Goal: Task Accomplishment & Management: Manage account settings

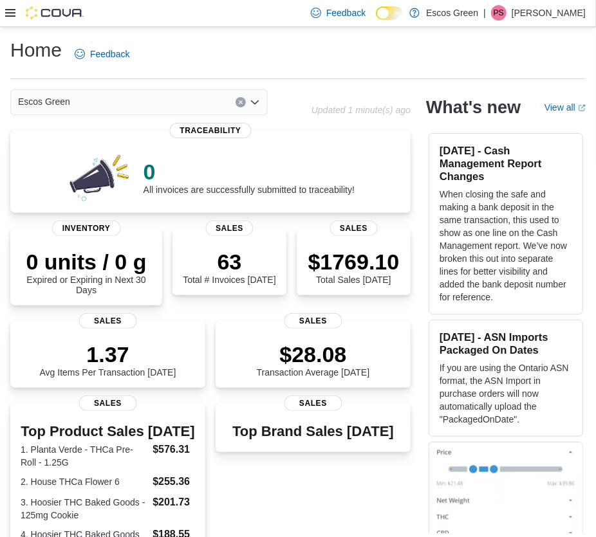
click at [9, 15] on icon at bounding box center [10, 13] width 10 height 10
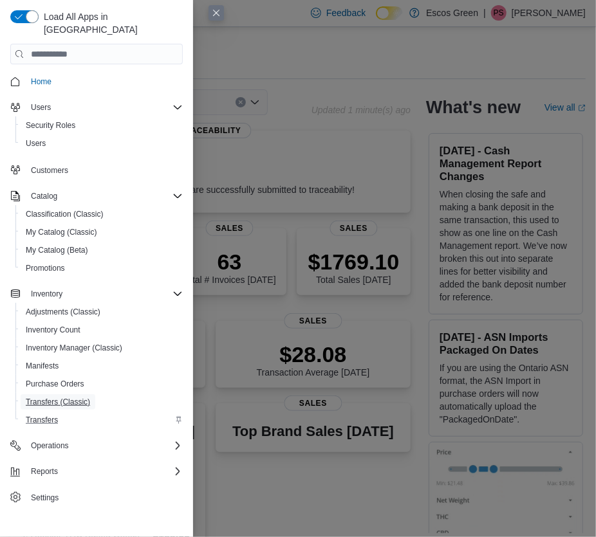
drag, startPoint x: 59, startPoint y: 386, endPoint x: 64, endPoint y: 400, distance: 15.1
drag, startPoint x: 64, startPoint y: 400, endPoint x: 94, endPoint y: 488, distance: 92.3
click at [127, 489] on span "Settings" at bounding box center [104, 497] width 157 height 16
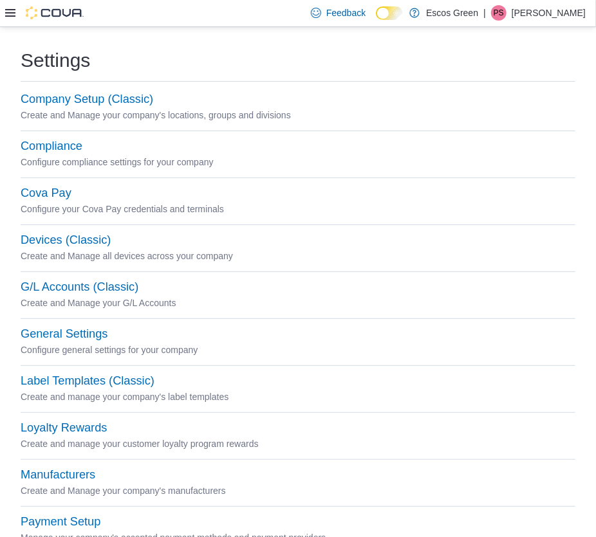
click at [8, 13] on icon at bounding box center [10, 13] width 10 height 8
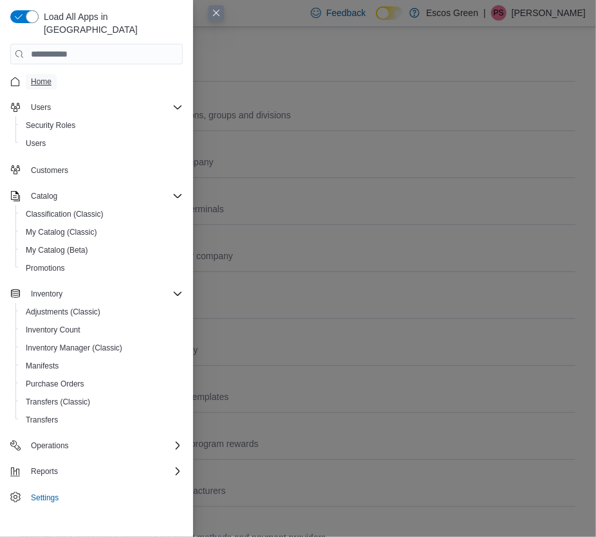
click at [43, 77] on span "Home" at bounding box center [41, 82] width 21 height 10
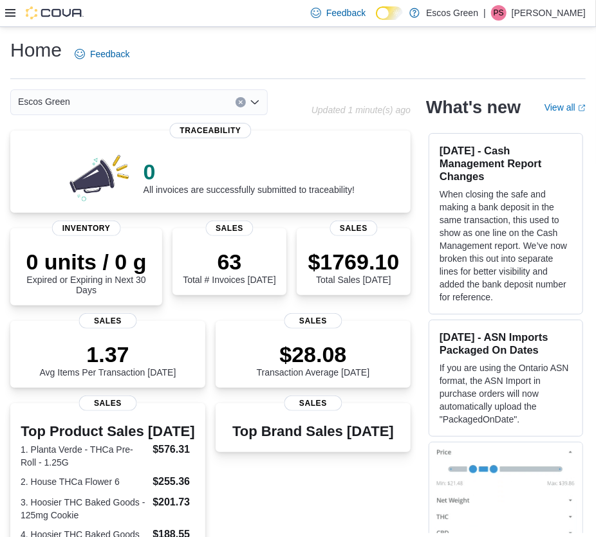
click at [6, 11] on icon at bounding box center [10, 13] width 10 height 10
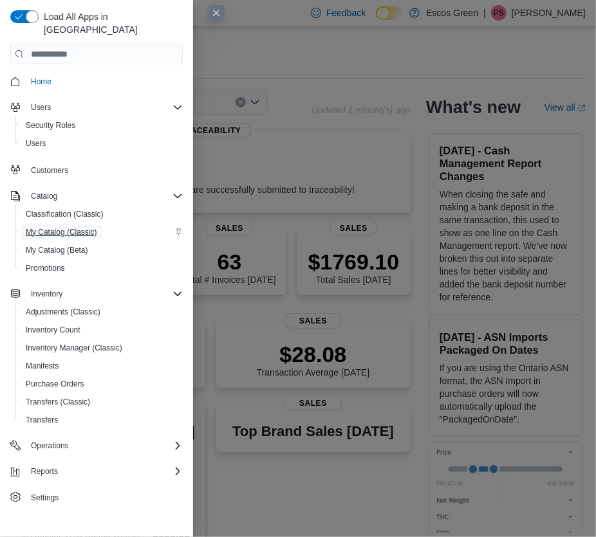
click at [51, 227] on span "My Catalog (Classic)" at bounding box center [61, 232] width 71 height 10
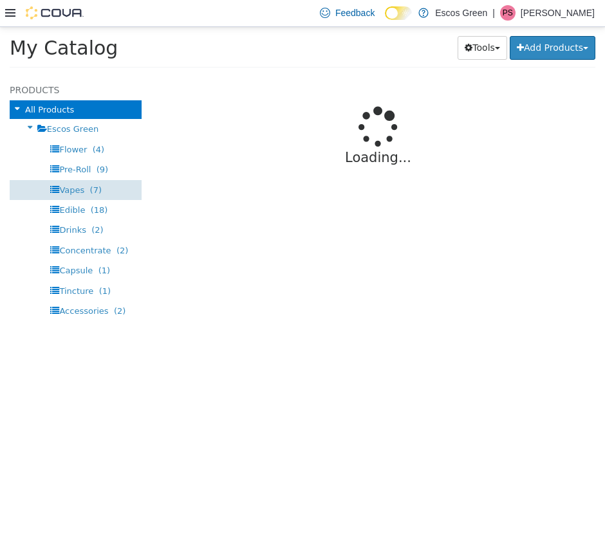
select select "**********"
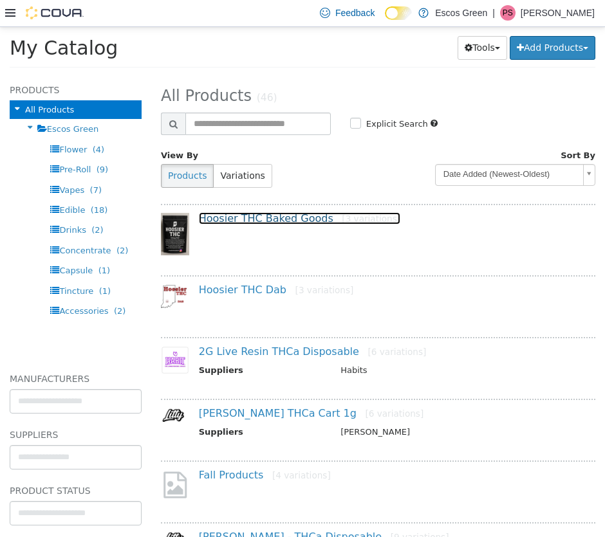
click at [217, 223] on link "Hoosier THC Baked Goods [3 variations]" at bounding box center [299, 218] width 201 height 12
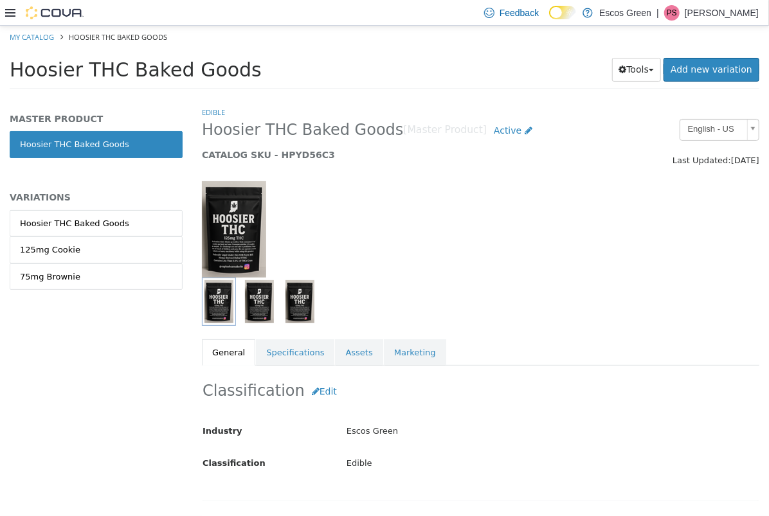
click at [0, 25] on html "Feedback Dark Mode Escos Green | [PERSON_NAME]" at bounding box center [384, 258] width 769 height 516
click at [33, 37] on link "My Catalog" at bounding box center [32, 37] width 44 height 10
select select "**********"
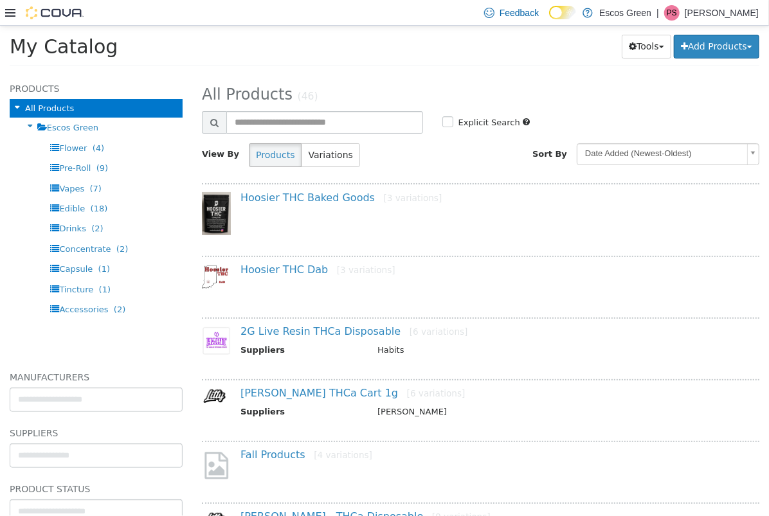
click at [12, 8] on icon at bounding box center [10, 13] width 10 height 10
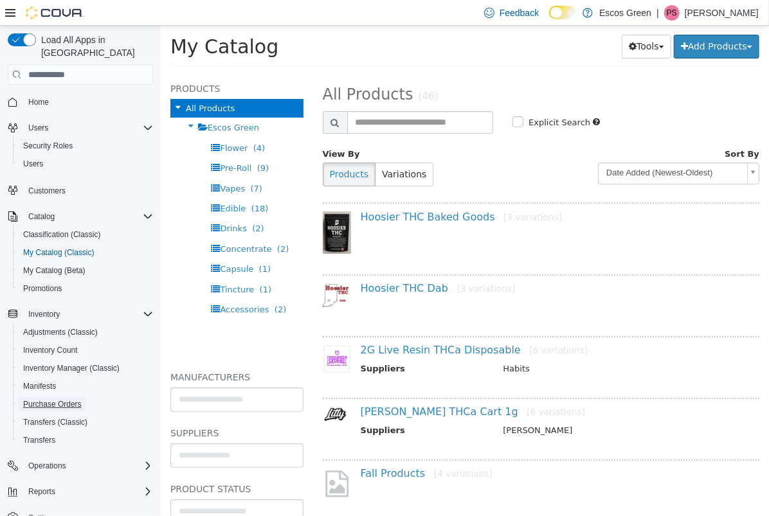
drag, startPoint x: 66, startPoint y: 360, endPoint x: 66, endPoint y: 387, distance: 27.7
click at [66, 399] on span "Purchase Orders" at bounding box center [52, 404] width 59 height 10
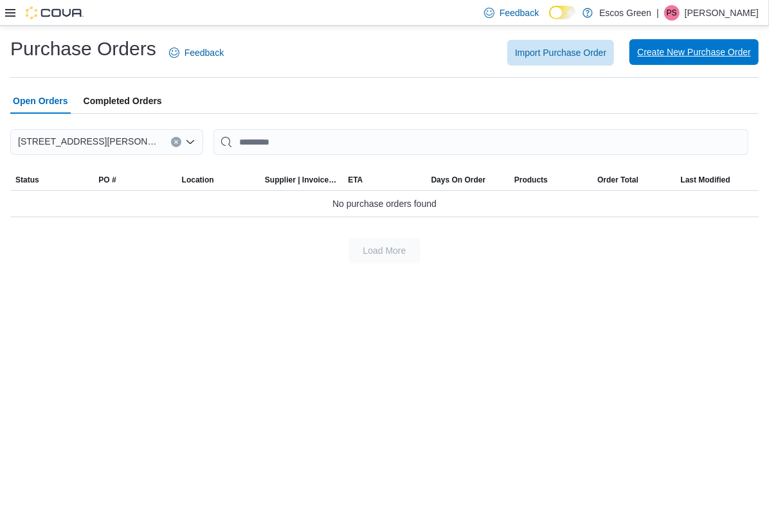
click at [604, 59] on span "Create New Purchase Order" at bounding box center [694, 52] width 114 height 26
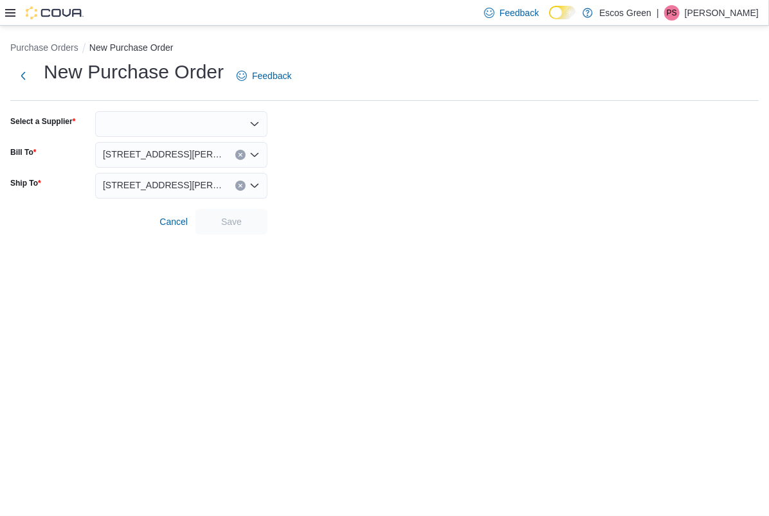
click at [109, 104] on div "New Purchase Order Feedback Select a Supplier Bill To 2700 [PERSON_NAME] Boulev…" at bounding box center [384, 147] width 749 height 176
click at [130, 122] on div at bounding box center [181, 124] width 172 height 26
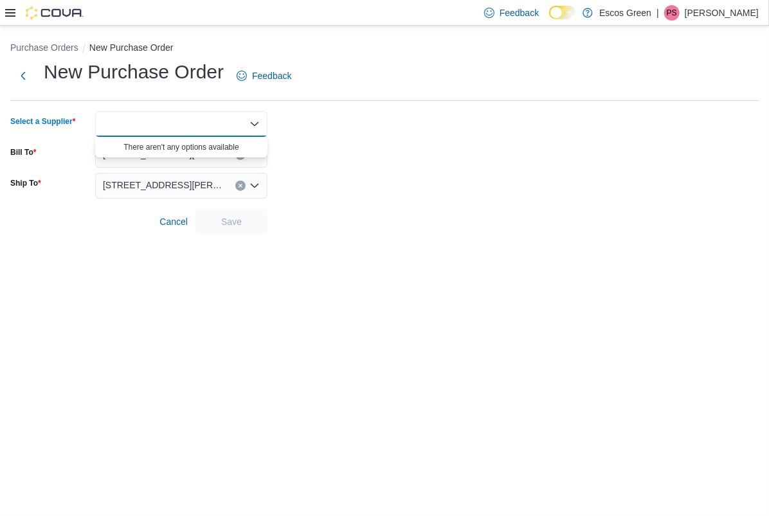
type input "*"
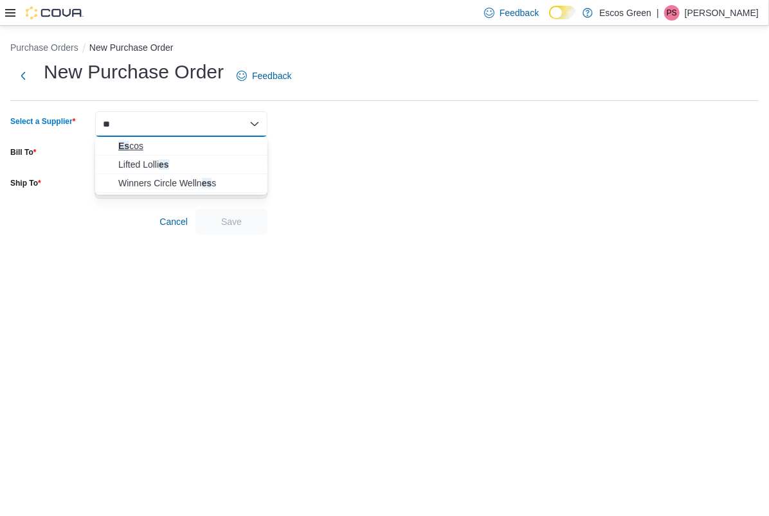
type input "**"
click at [123, 143] on span "Es cos" at bounding box center [188, 146] width 141 height 13
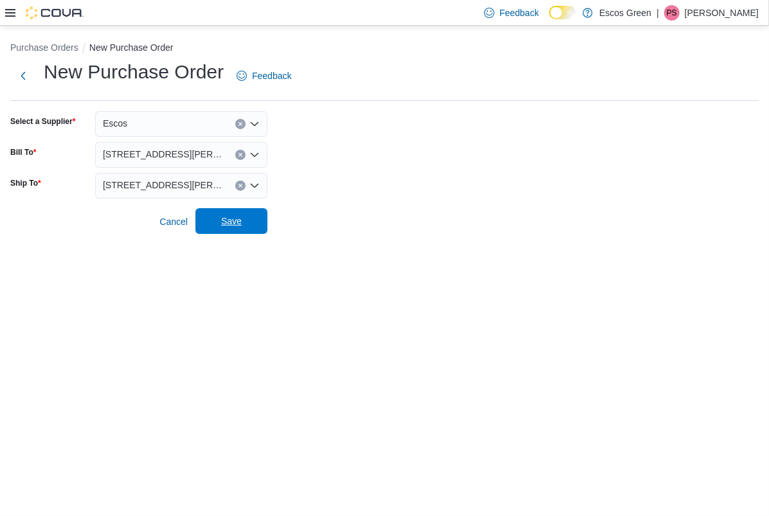
click at [231, 219] on span "Save" at bounding box center [231, 221] width 21 height 13
click at [165, 223] on span "Cancel" at bounding box center [174, 221] width 28 height 13
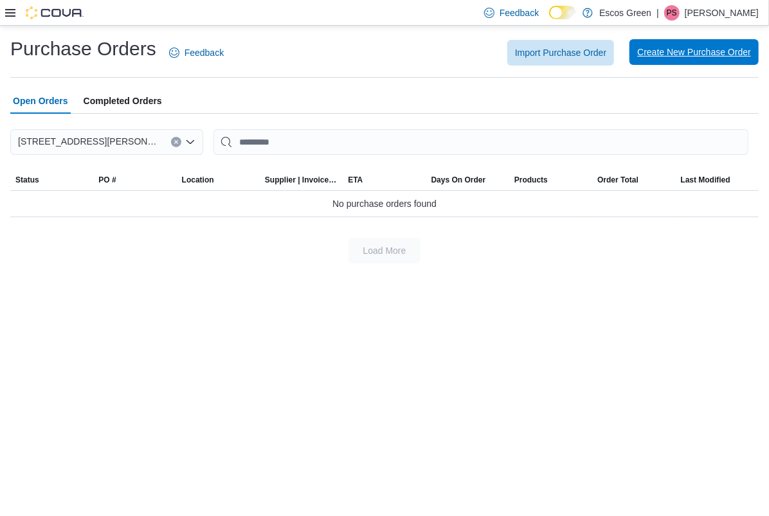
click at [604, 42] on span "Create New Purchase Order" at bounding box center [694, 52] width 114 height 26
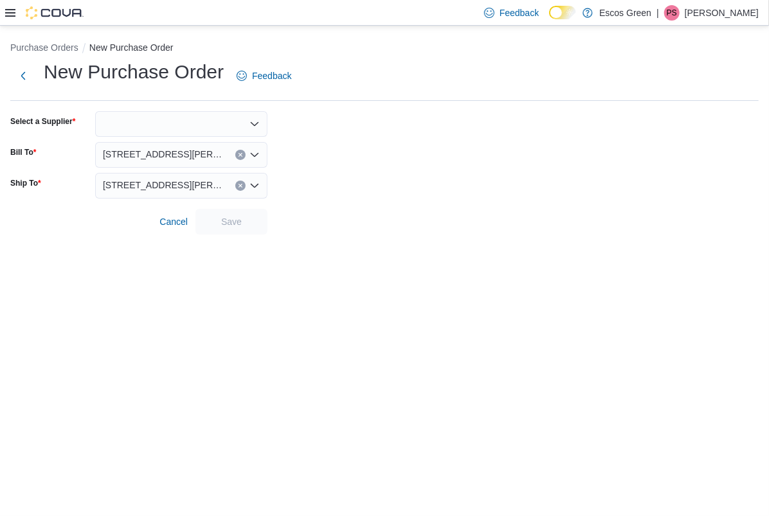
drag, startPoint x: 152, startPoint y: 118, endPoint x: 159, endPoint y: 124, distance: 8.7
click at [153, 118] on div at bounding box center [181, 124] width 172 height 26
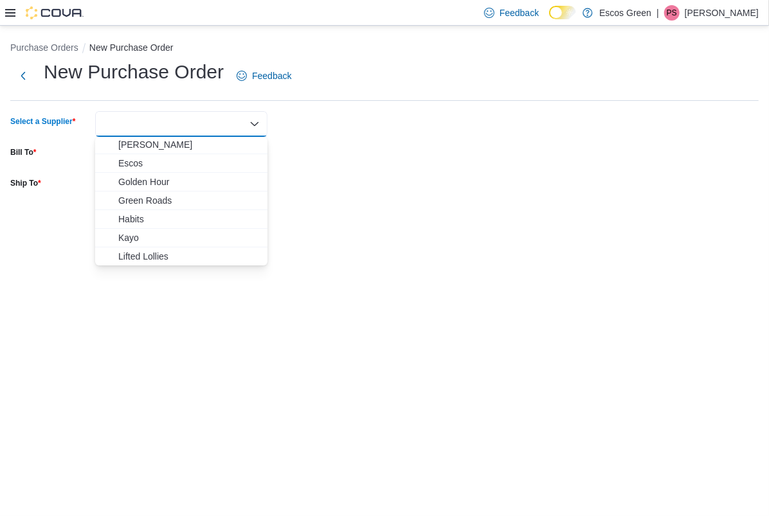
scroll to position [175, 0]
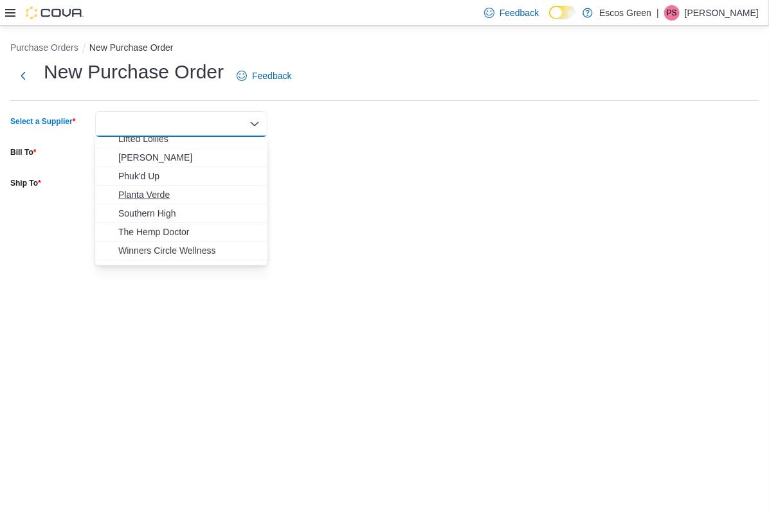
click at [141, 194] on span "Planta Verde" at bounding box center [188, 194] width 141 height 13
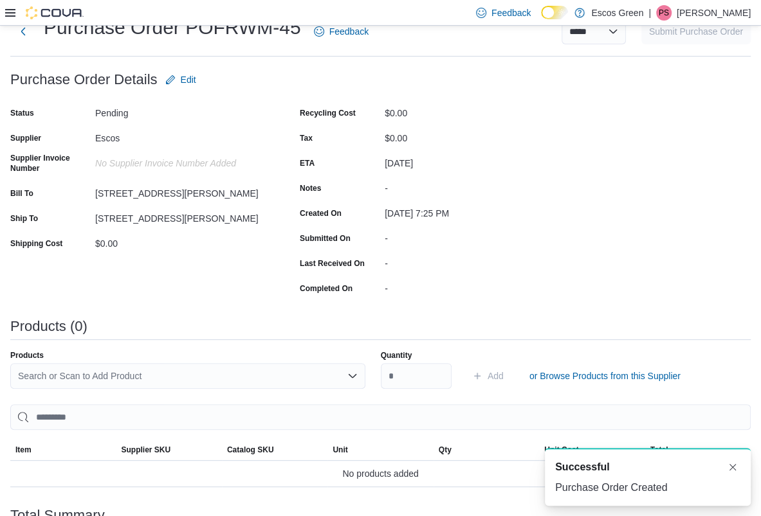
scroll to position [116, 0]
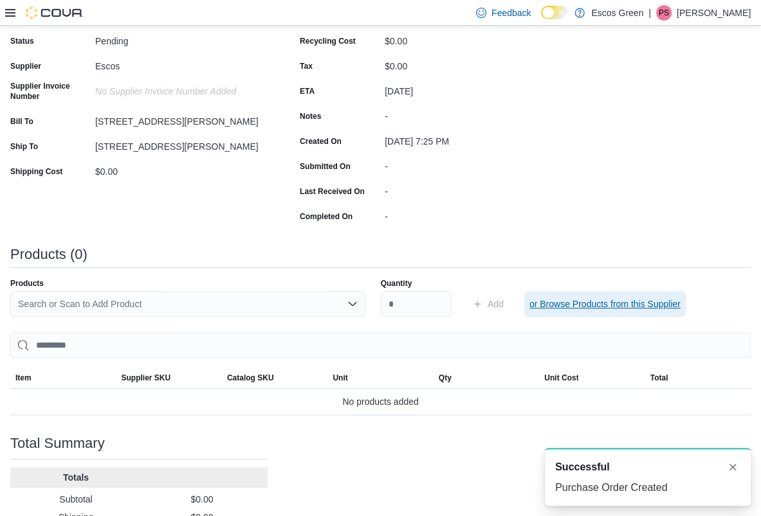
click at [545, 304] on span "or Browse Products from this Supplier" at bounding box center [604, 304] width 151 height 13
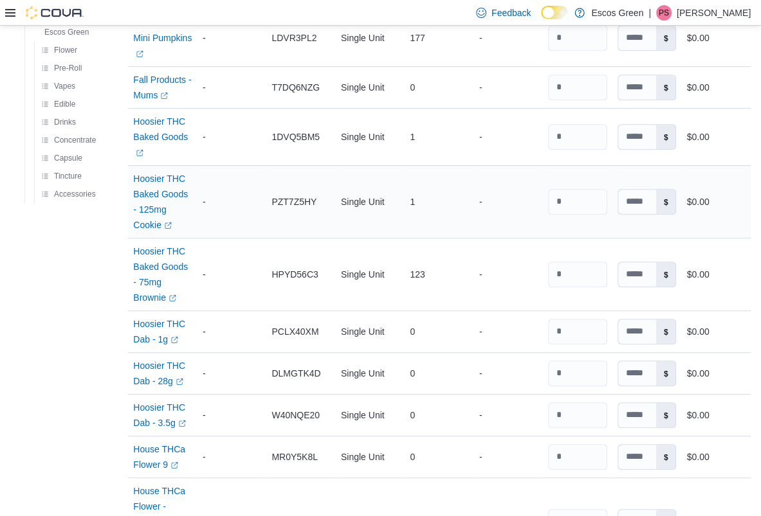
scroll to position [351, 0]
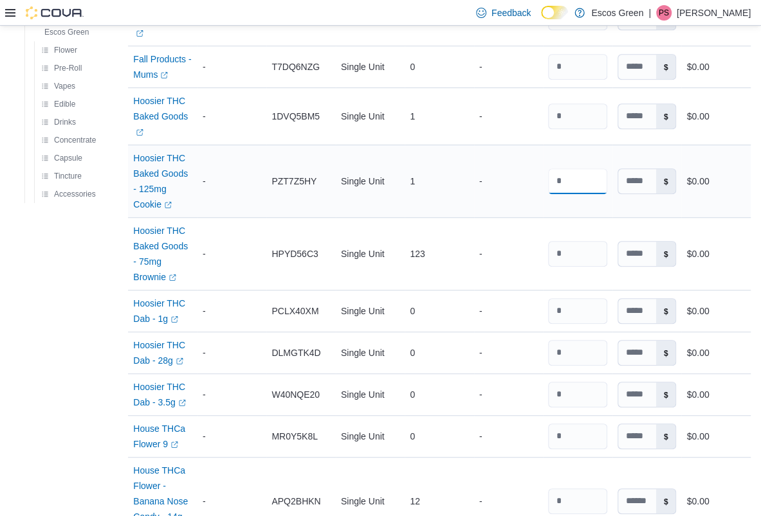
click at [585, 181] on input "number" at bounding box center [577, 182] width 59 height 26
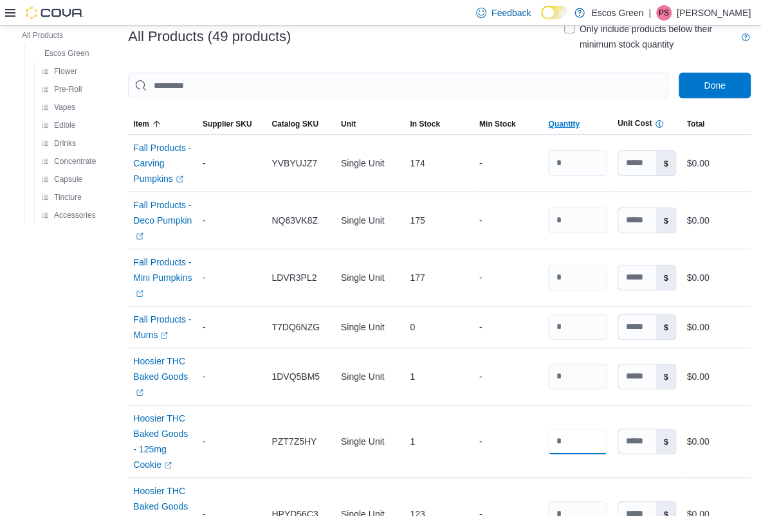
scroll to position [0, 0]
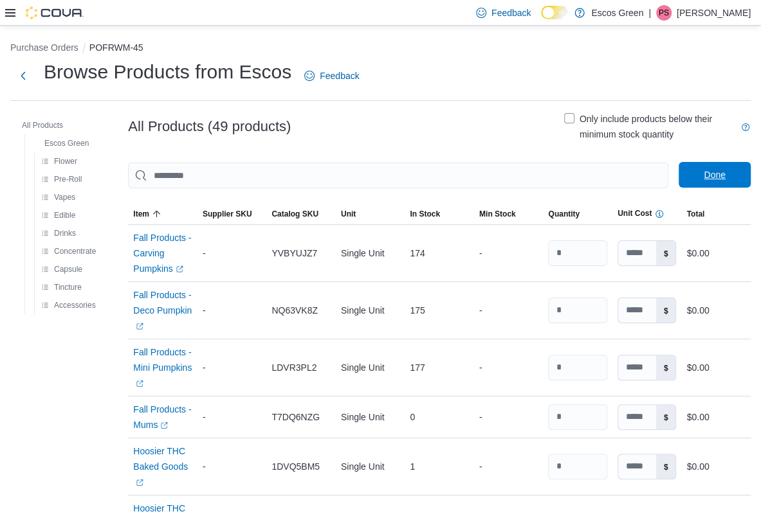
type input "**"
click at [604, 172] on span "Done" at bounding box center [714, 175] width 57 height 26
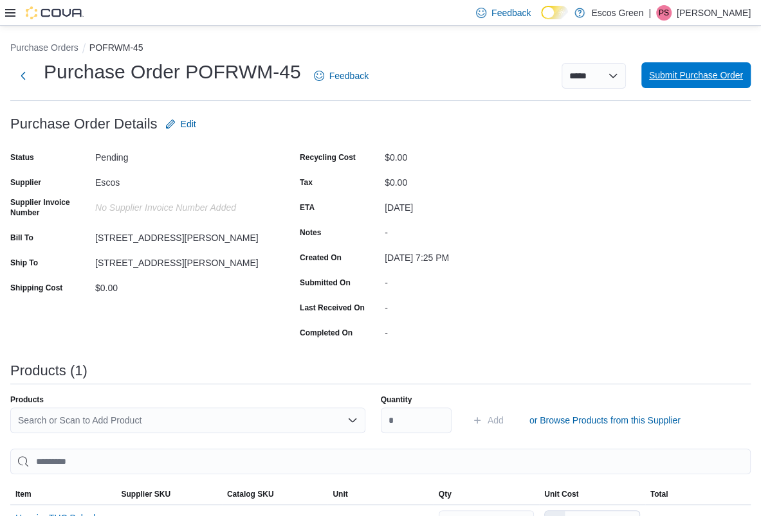
click at [604, 73] on span "Submit Purchase Order" at bounding box center [696, 75] width 94 height 13
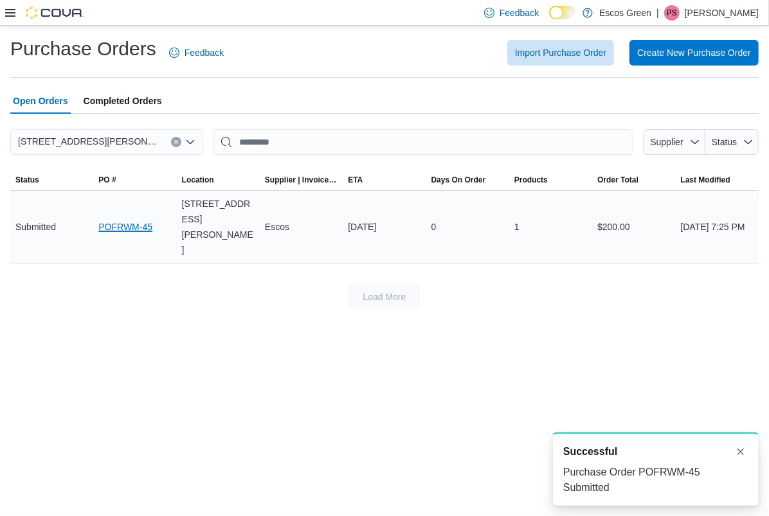
click at [114, 220] on link "POFRWM-45" at bounding box center [125, 226] width 54 height 15
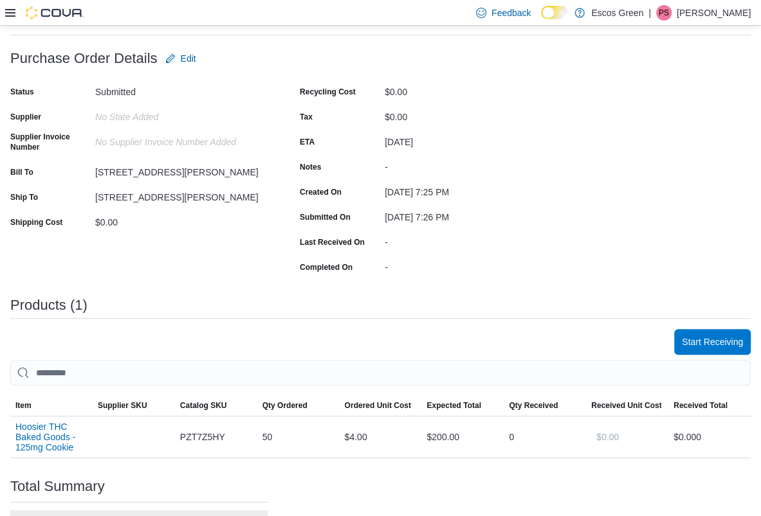
scroll to position [192, 0]
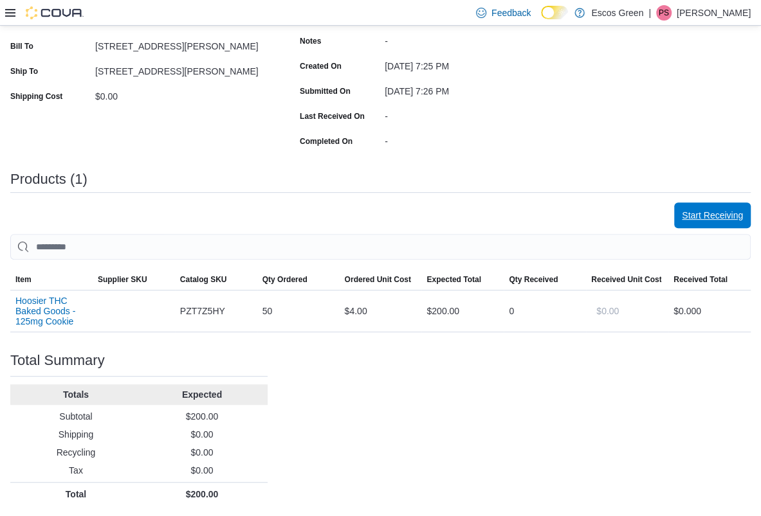
click at [685, 215] on button "Start Receiving" at bounding box center [712, 216] width 77 height 26
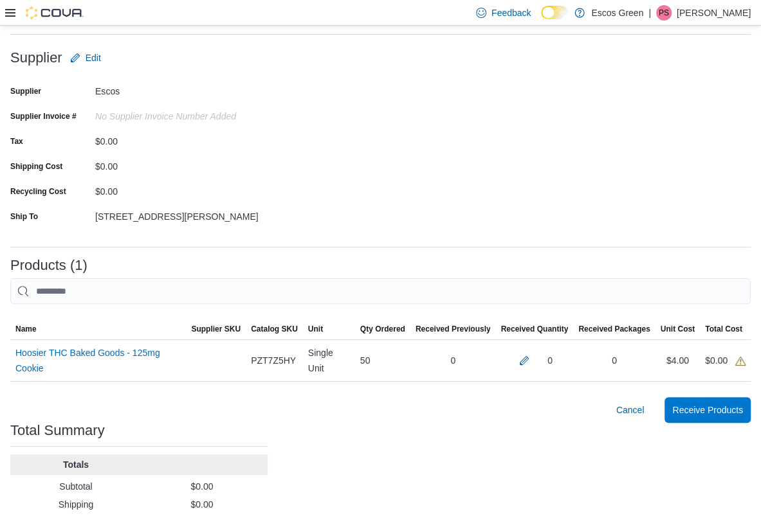
scroll to position [136, 0]
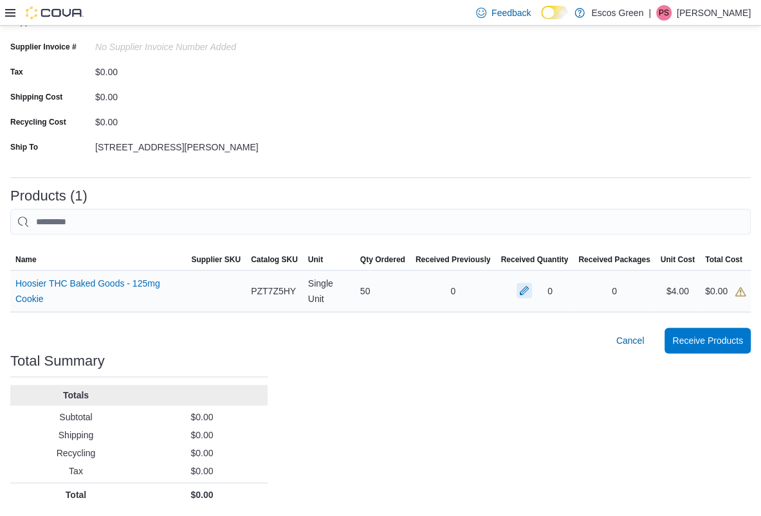
click at [527, 287] on button "button" at bounding box center [523, 290] width 15 height 15
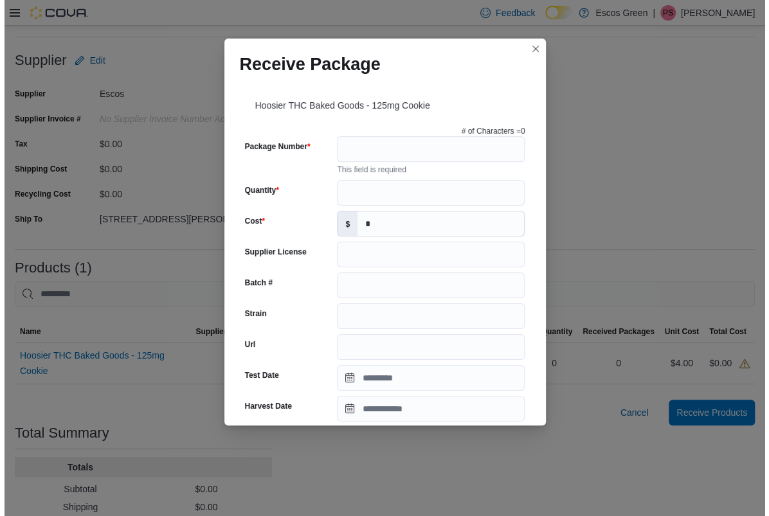
scroll to position [0, 0]
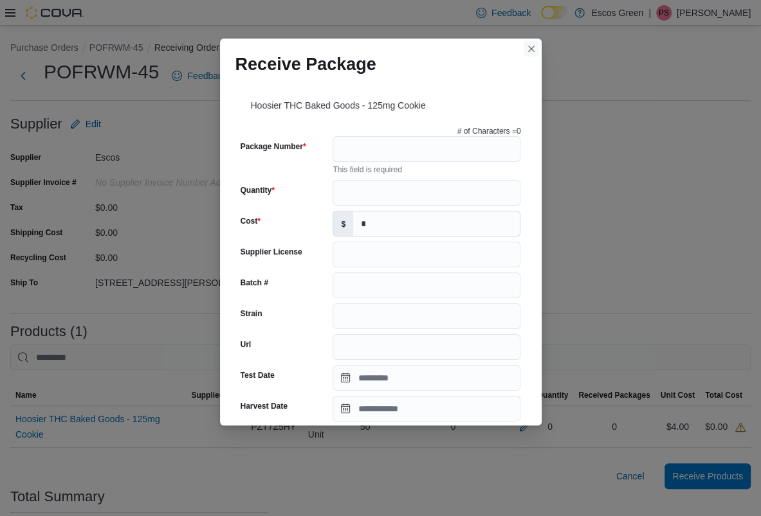
click at [533, 51] on button "Closes this modal window" at bounding box center [531, 48] width 15 height 15
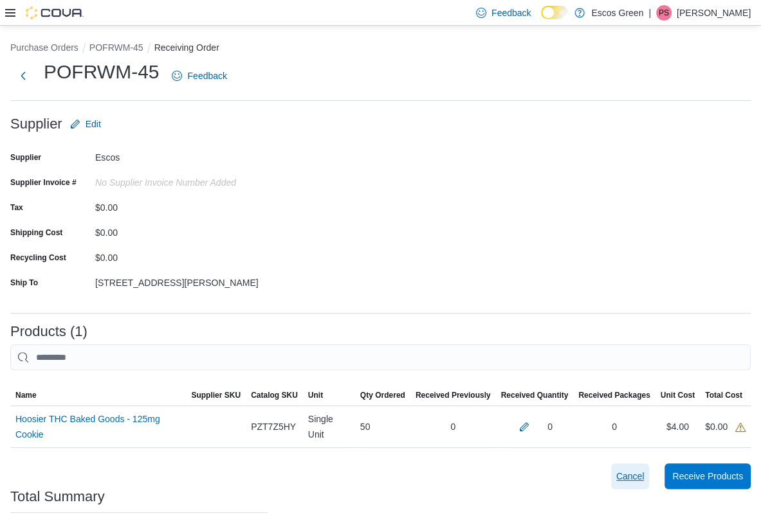
click at [644, 476] on span "Cancel" at bounding box center [630, 476] width 28 height 13
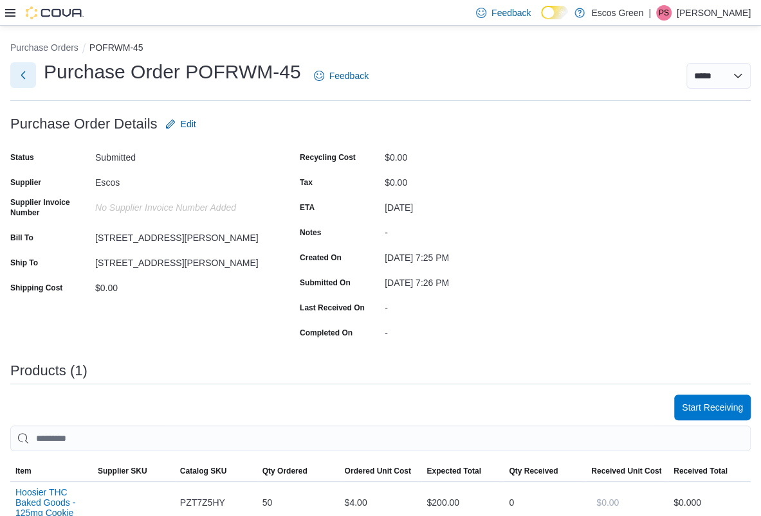
click at [30, 75] on button "Next" at bounding box center [23, 75] width 26 height 26
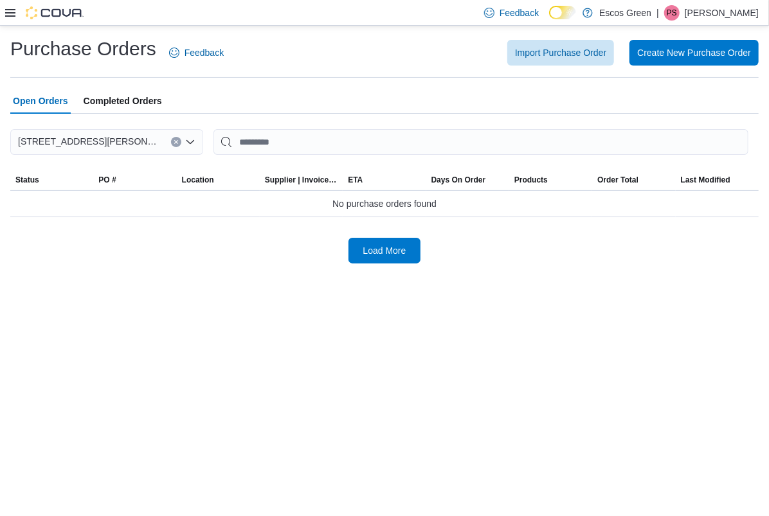
click at [7, 16] on icon at bounding box center [10, 13] width 10 height 8
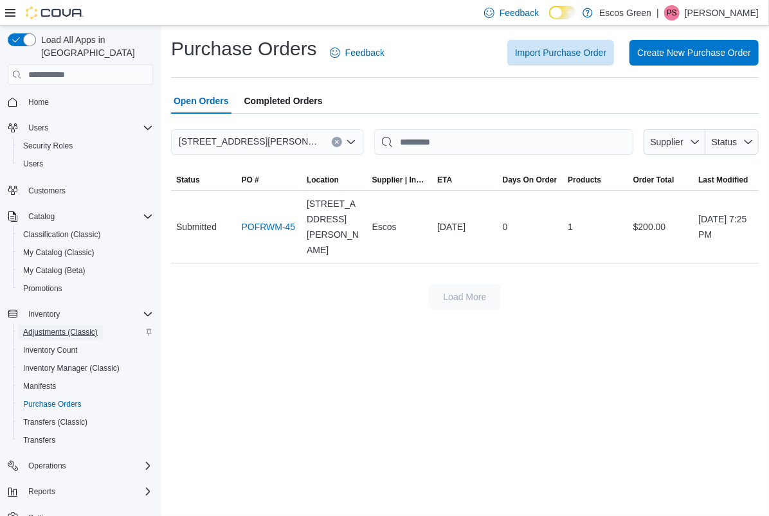
click at [64, 327] on span "Adjustments (Classic)" at bounding box center [60, 332] width 75 height 10
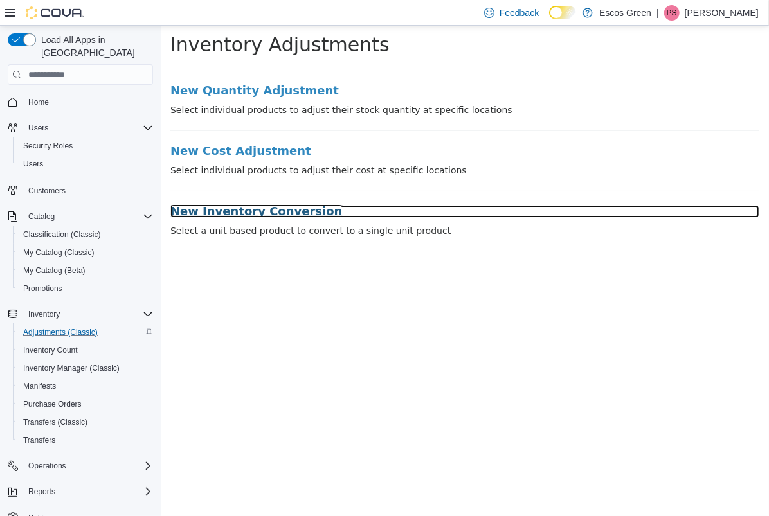
click at [219, 207] on h3 "New Inventory Conversion" at bounding box center [464, 211] width 589 height 13
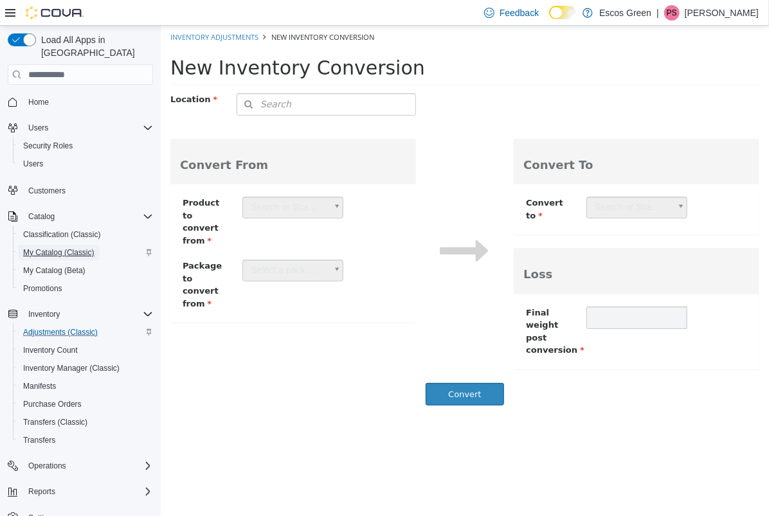
click at [55, 248] on span "My Catalog (Classic)" at bounding box center [58, 253] width 71 height 10
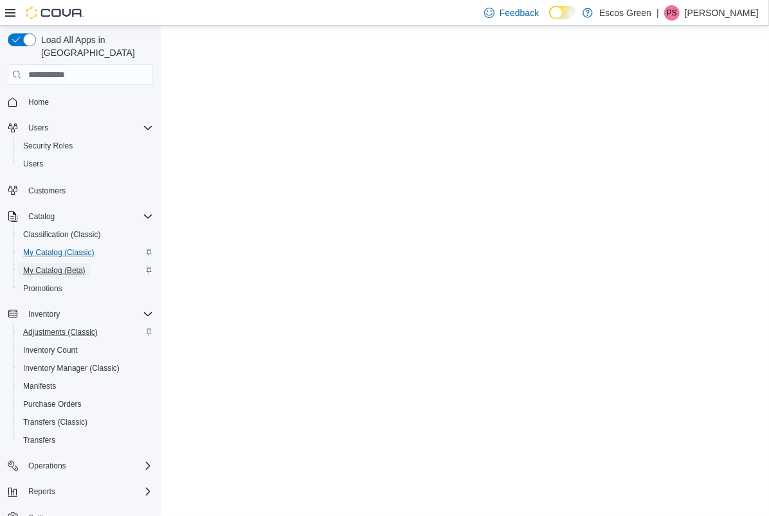
click at [66, 266] on span "My Catalog (Beta)" at bounding box center [54, 271] width 62 height 10
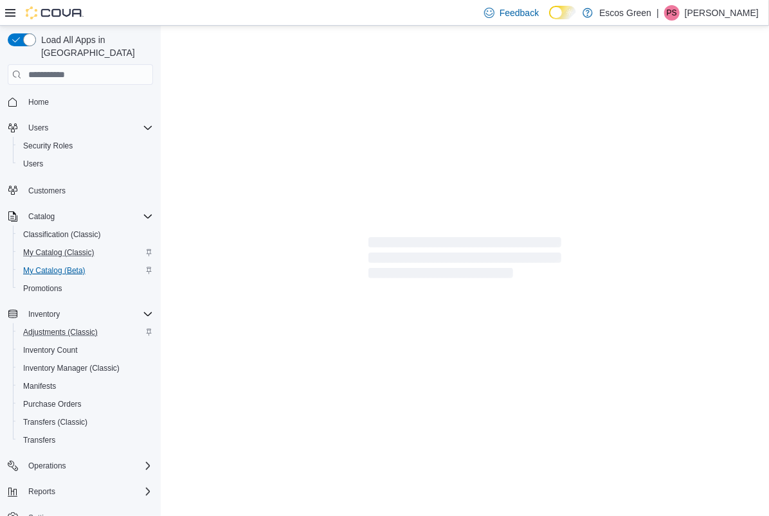
select select "**********"
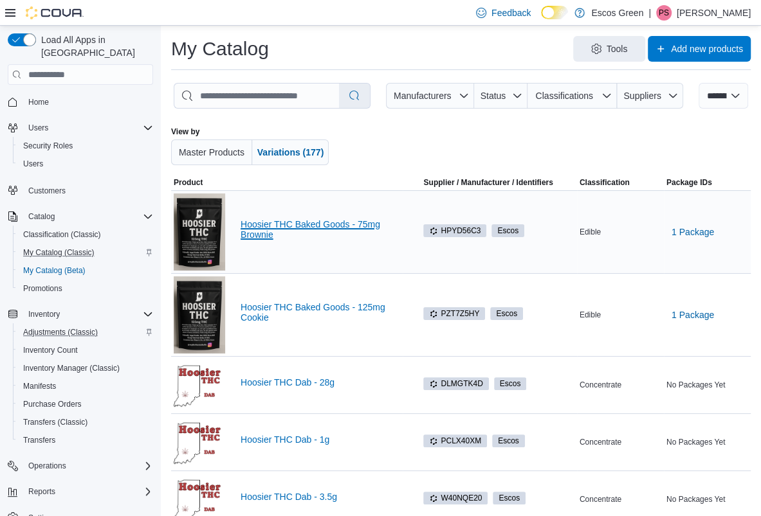
click at [310, 226] on link "Hoosier THC Baked Goods - 75mg Brownie" at bounding box center [321, 229] width 160 height 21
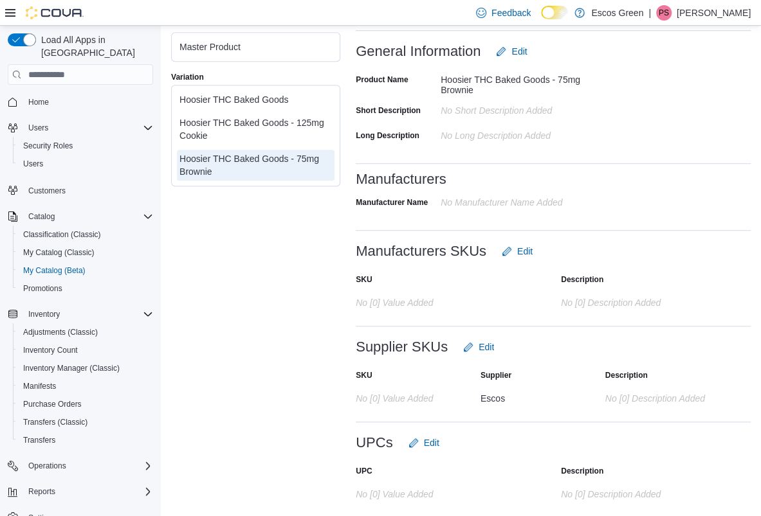
scroll to position [439, 0]
